Goal: Task Accomplishment & Management: Manage account settings

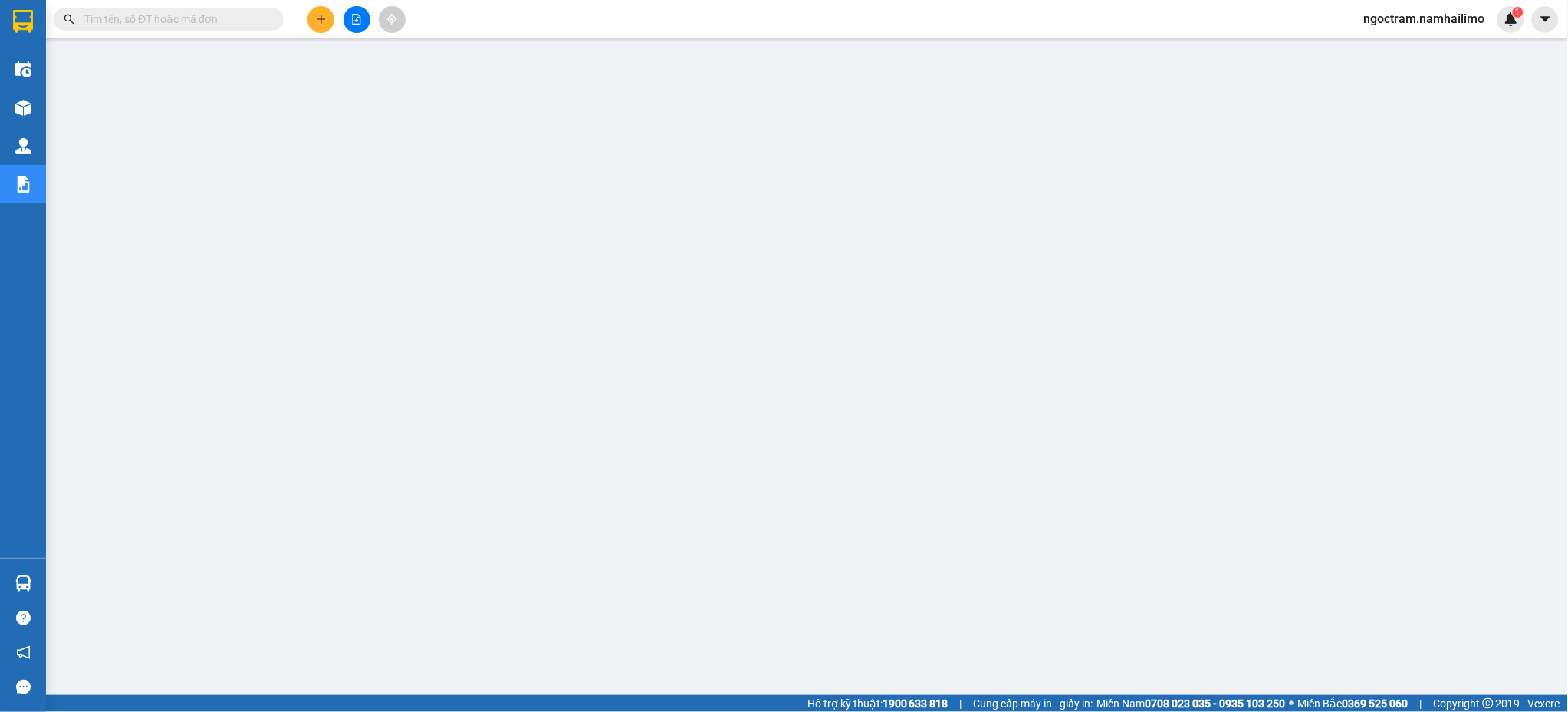
click at [1436, 23] on span "ngoctram.namhailimo" at bounding box center [1424, 18] width 145 height 19
click at [1399, 47] on span "Đăng xuất" at bounding box center [1431, 47] width 113 height 17
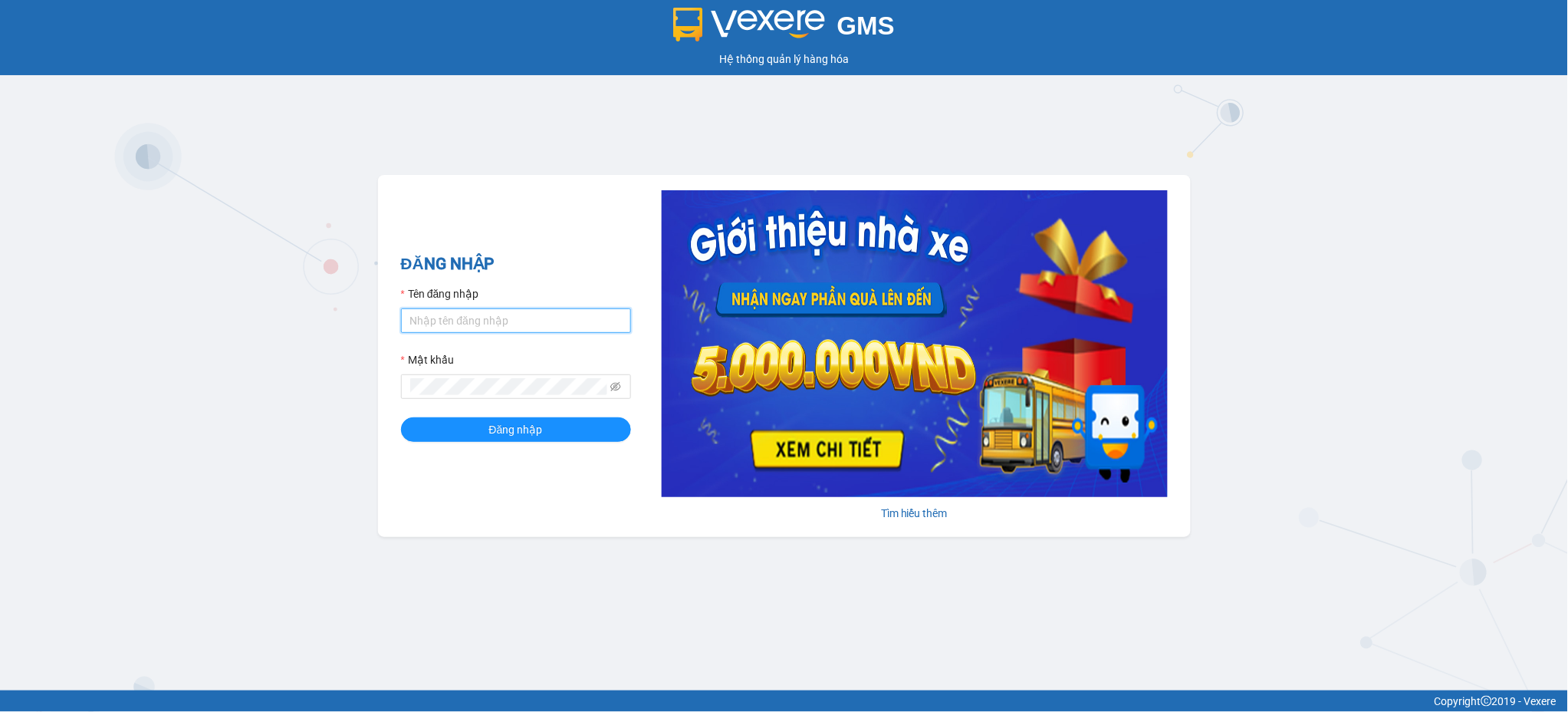
click at [482, 321] on input "Tên đăng nhập" at bounding box center [516, 321] width 230 height 25
type input "thuynhatrang.namhailimo"
click at [509, 395] on span at bounding box center [516, 387] width 230 height 25
click at [401, 417] on button "Đăng nhập" at bounding box center [516, 429] width 230 height 25
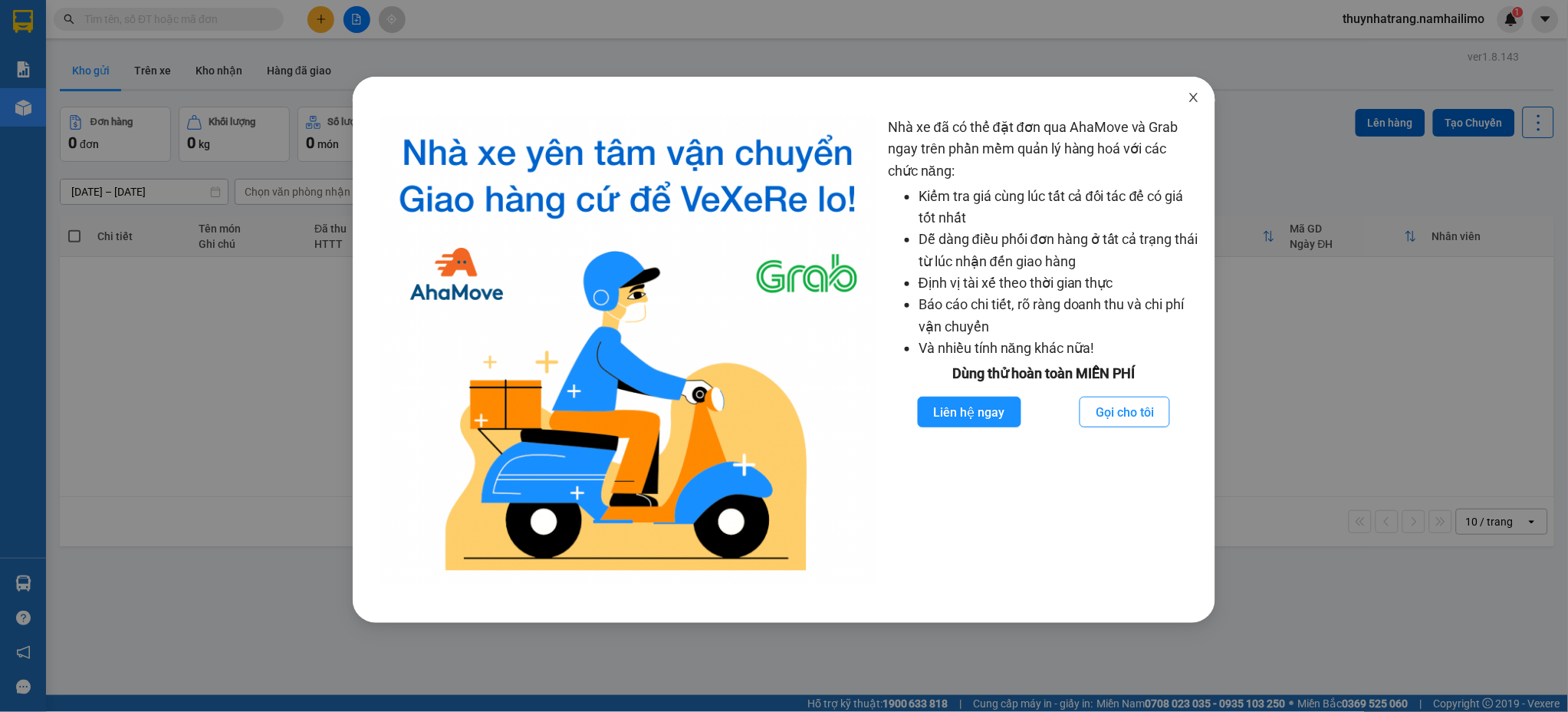
click at [1197, 101] on icon "close" at bounding box center [1193, 96] width 8 height 9
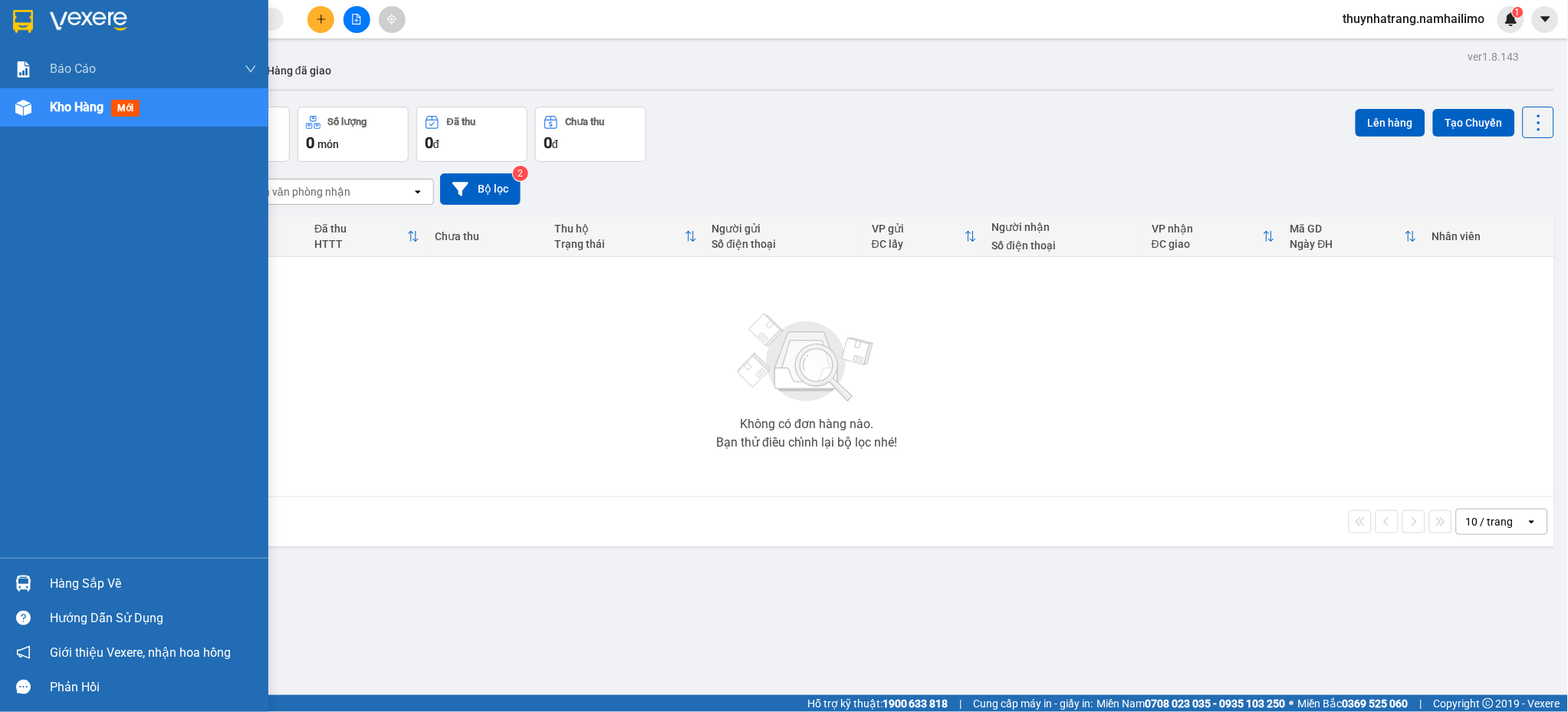
click at [25, 8] on div at bounding box center [22, 21] width 27 height 27
click at [28, 16] on img at bounding box center [22, 21] width 20 height 23
